Goal: Information Seeking & Learning: Learn about a topic

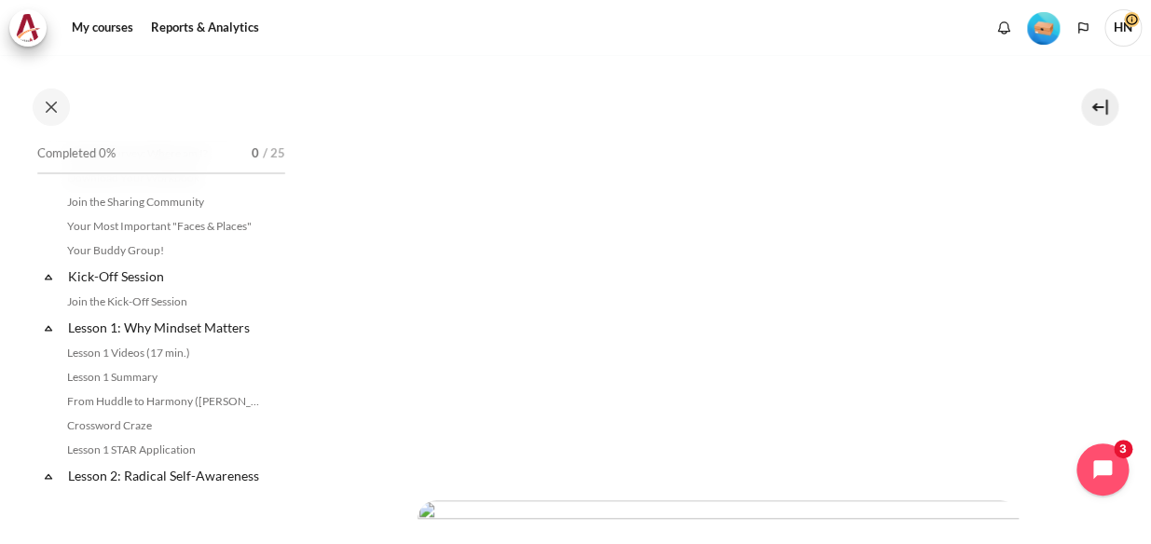
scroll to position [169, 0]
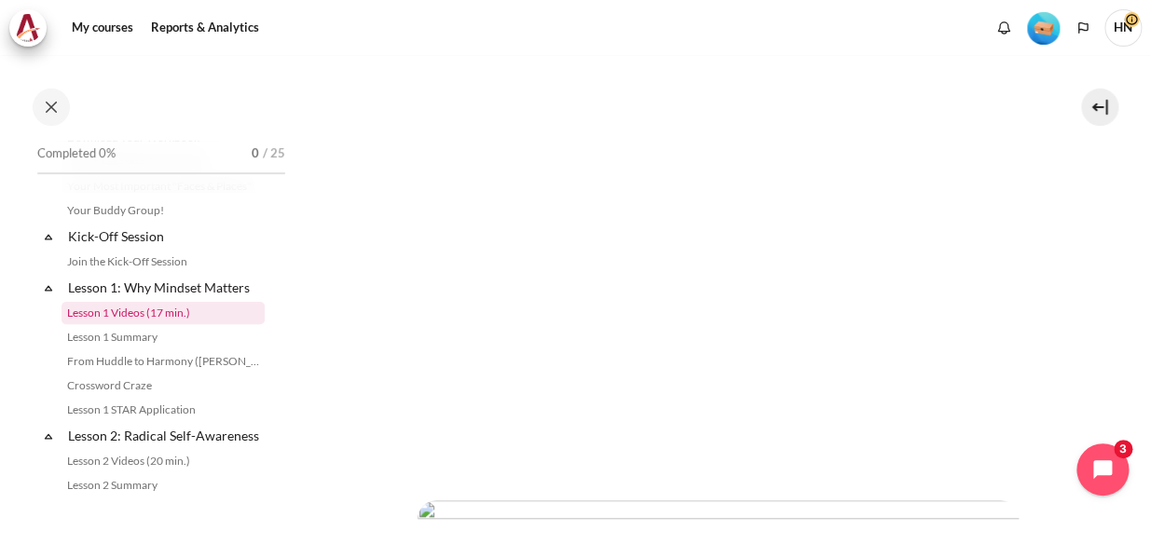
click at [101, 308] on link "Lesson 1 Videos (17 min.)" at bounding box center [163, 313] width 203 height 22
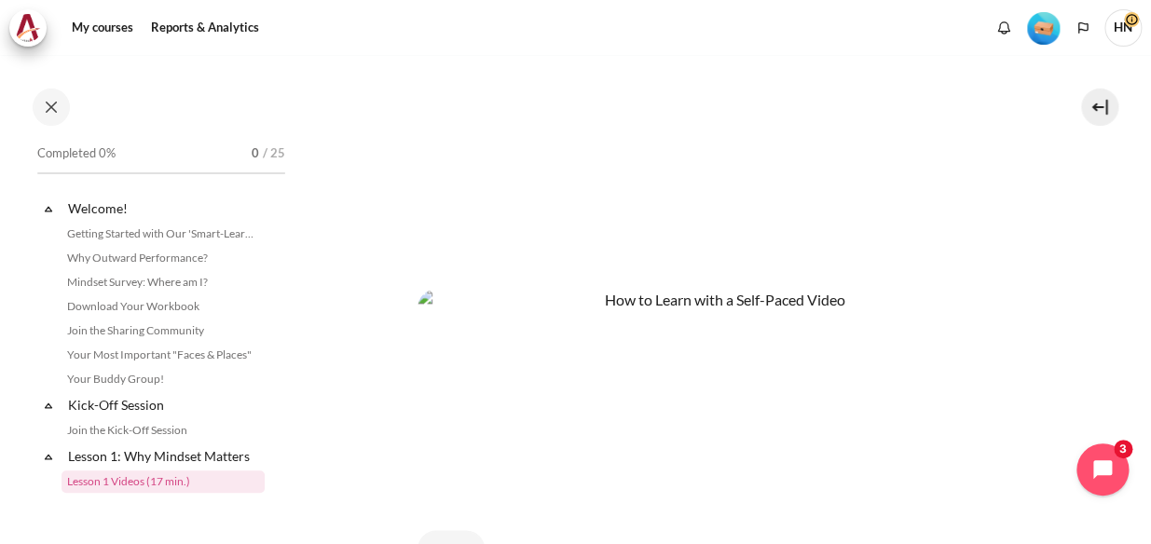
scroll to position [618, 0]
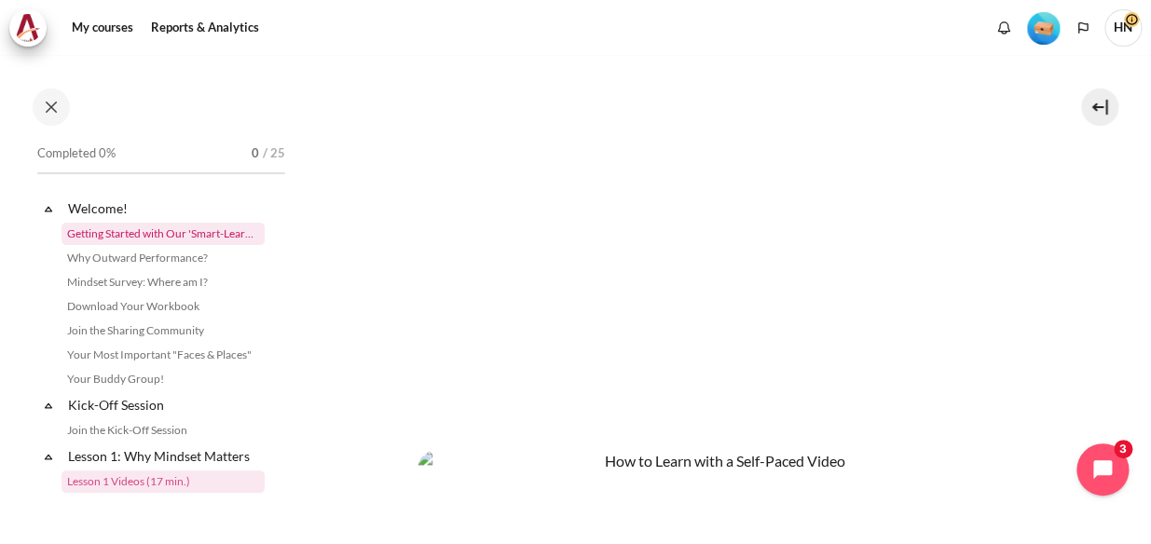
click at [162, 231] on link "Getting Started with Our 'Smart-Learning' Platform" at bounding box center [163, 234] width 203 height 22
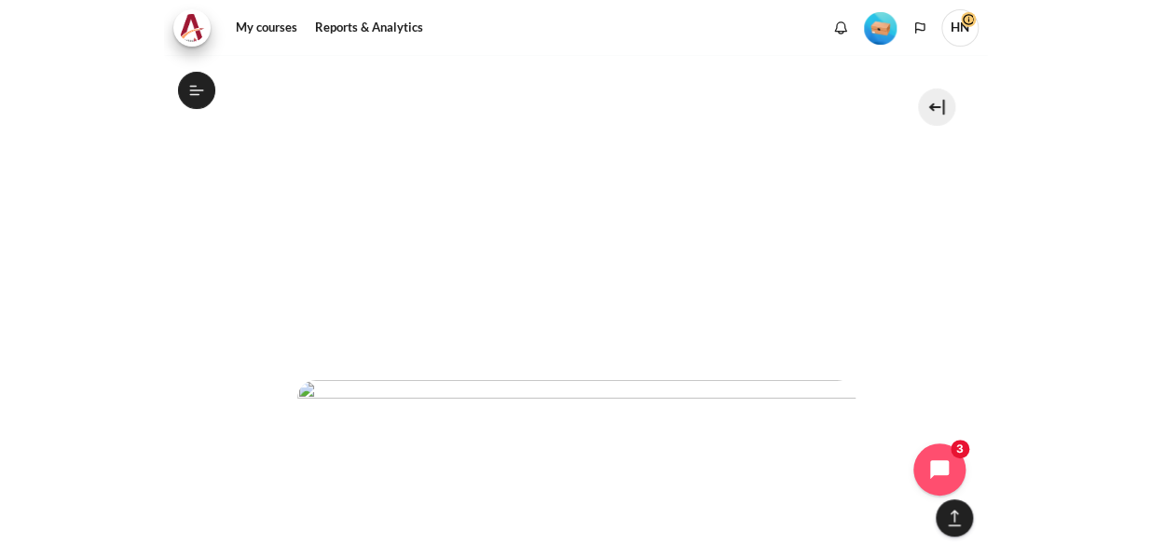
scroll to position [593, 0]
